Goal: Book appointment/travel/reservation

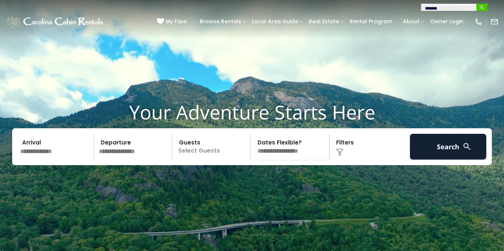
type input "*******"
click at [483, 7] on img "submit" at bounding box center [483, 8] width 6 height 6
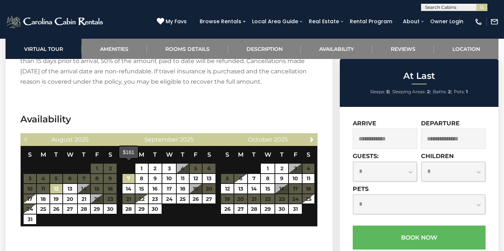
scroll to position [1353, 0]
click at [479, 23] on img at bounding box center [479, 22] width 8 height 8
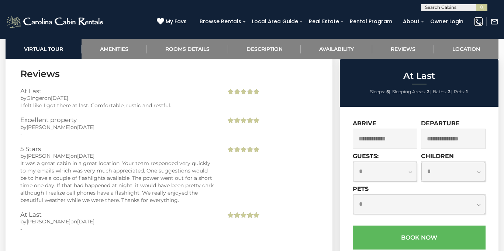
scroll to position [1921, 0]
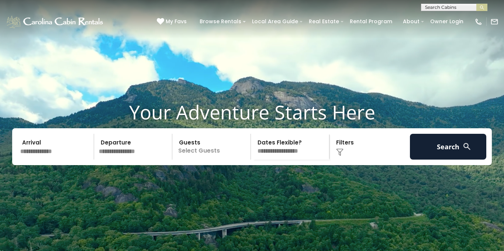
click at [435, 8] on input "text" at bounding box center [454, 8] width 65 height 7
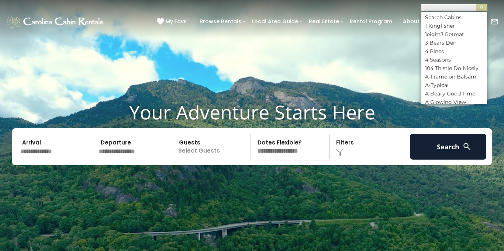
scroll to position [0, 0]
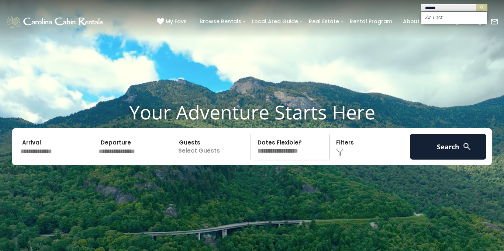
type input "*******"
click at [436, 19] on em "At Last" at bounding box center [434, 17] width 18 height 7
click at [481, 7] on img "submit" at bounding box center [483, 8] width 6 height 6
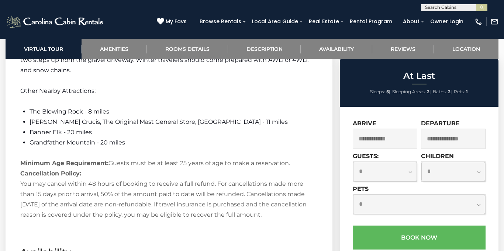
scroll to position [1385, 0]
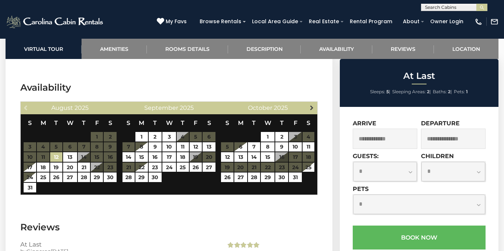
click at [311, 105] on span "Next" at bounding box center [312, 108] width 6 height 6
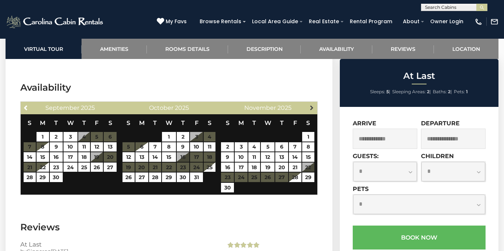
click at [312, 105] on span "Next" at bounding box center [312, 108] width 6 height 6
